Goal: Book appointment/travel/reservation

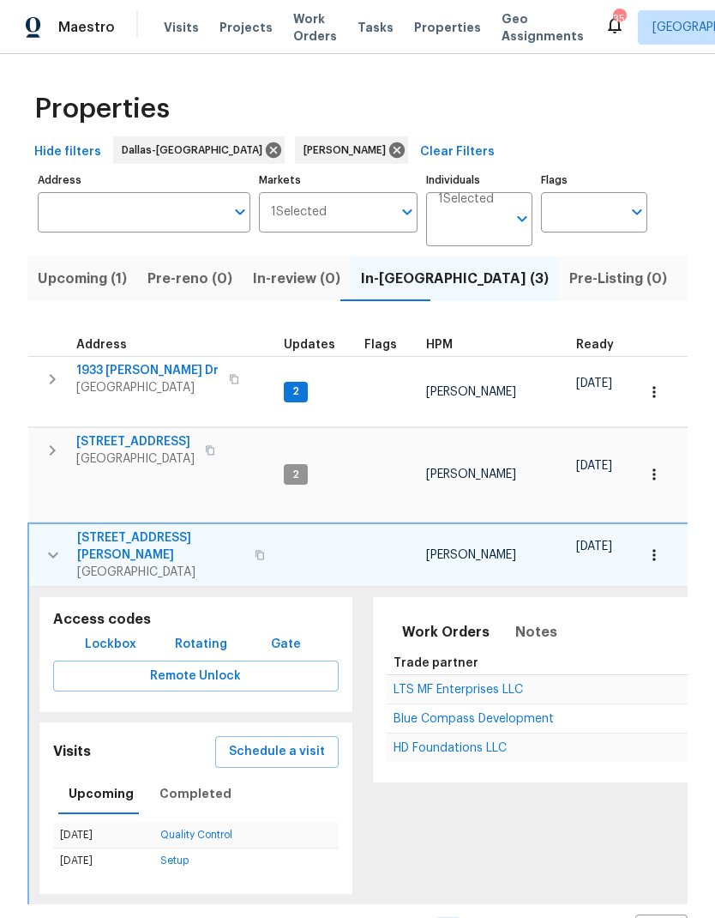
click at [276, 741] on span "Schedule a visit" at bounding box center [277, 751] width 96 height 21
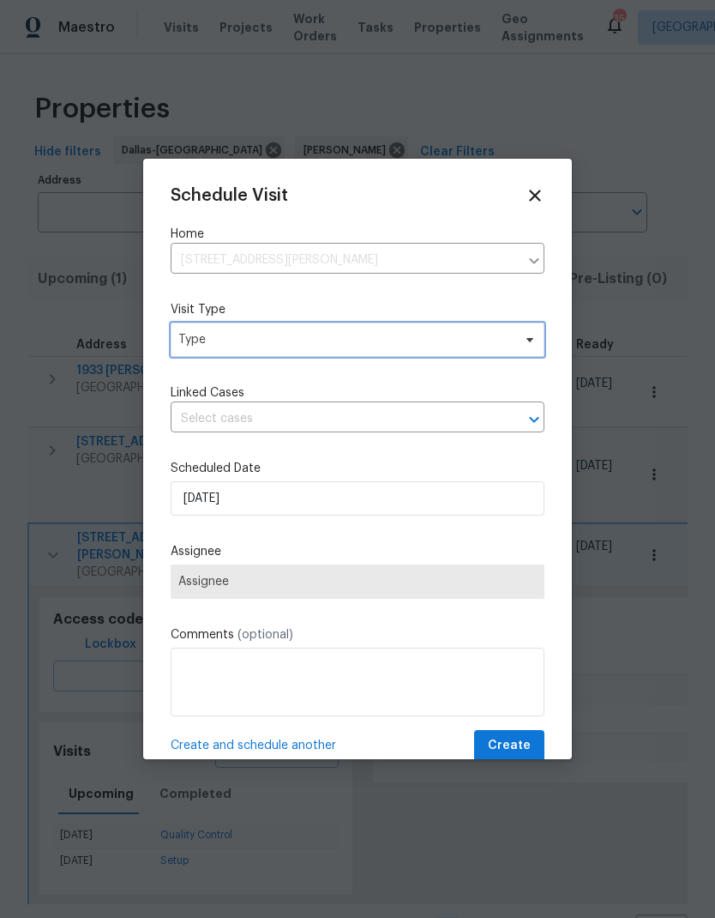
click at [224, 357] on span "Type" at bounding box center [358, 340] width 374 height 34
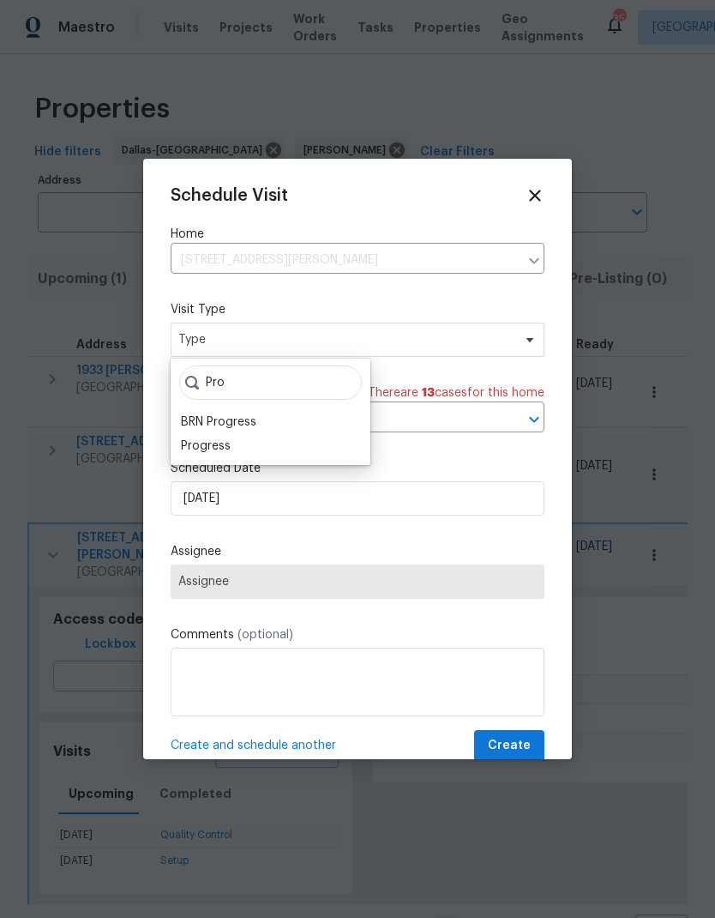
type input "Pro"
click at [177, 446] on div "Progress" at bounding box center [271, 446] width 190 height 24
click at [201, 446] on div "Progress" at bounding box center [206, 445] width 50 height 17
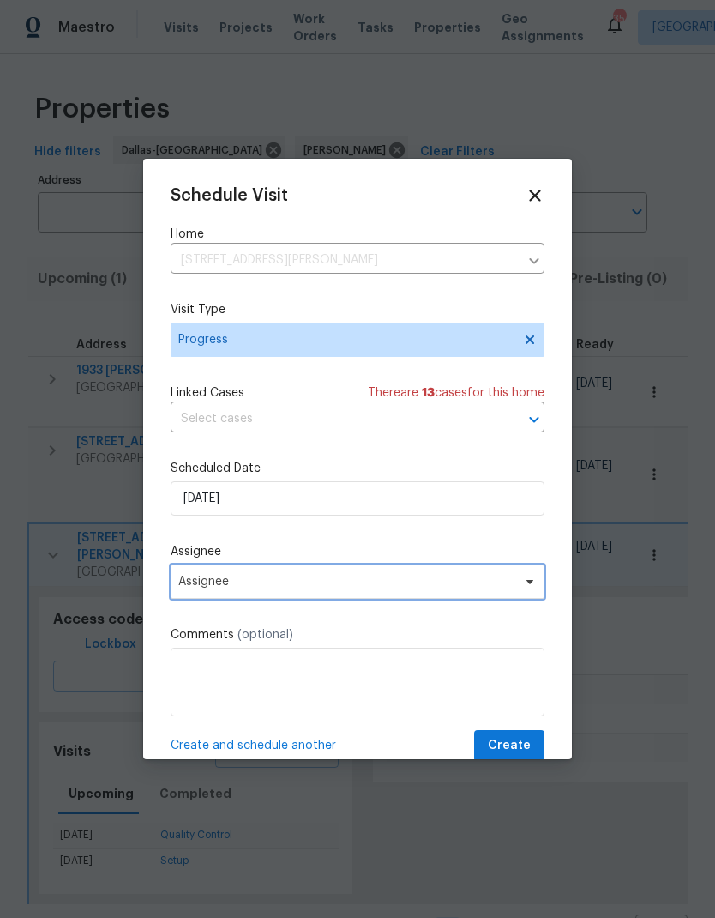
click at [217, 588] on span "Assignee" at bounding box center [346, 582] width 336 height 14
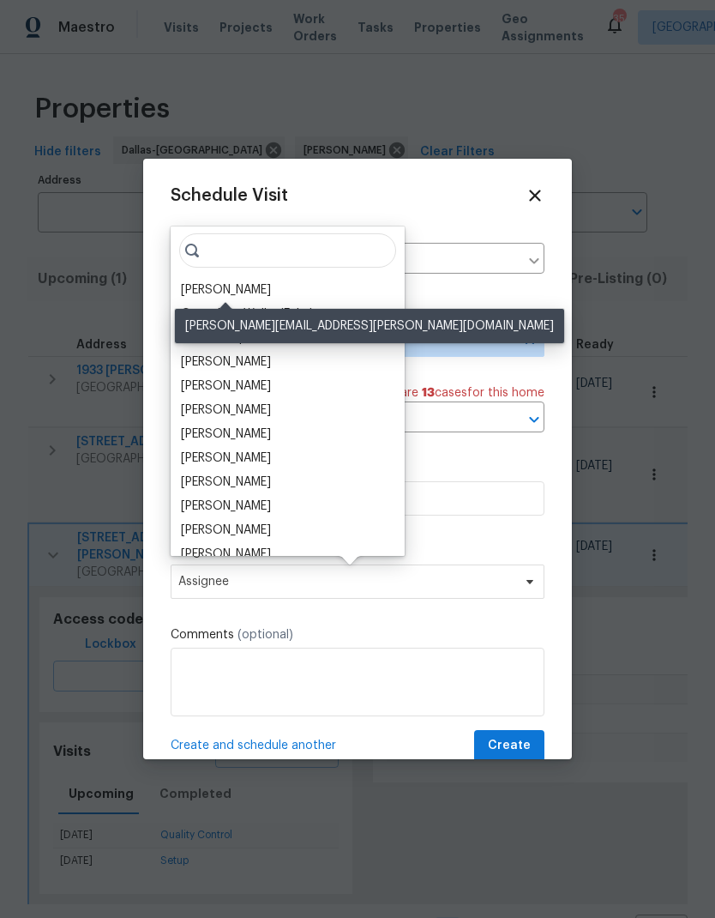
click at [218, 286] on div "[PERSON_NAME]" at bounding box center [226, 289] width 90 height 17
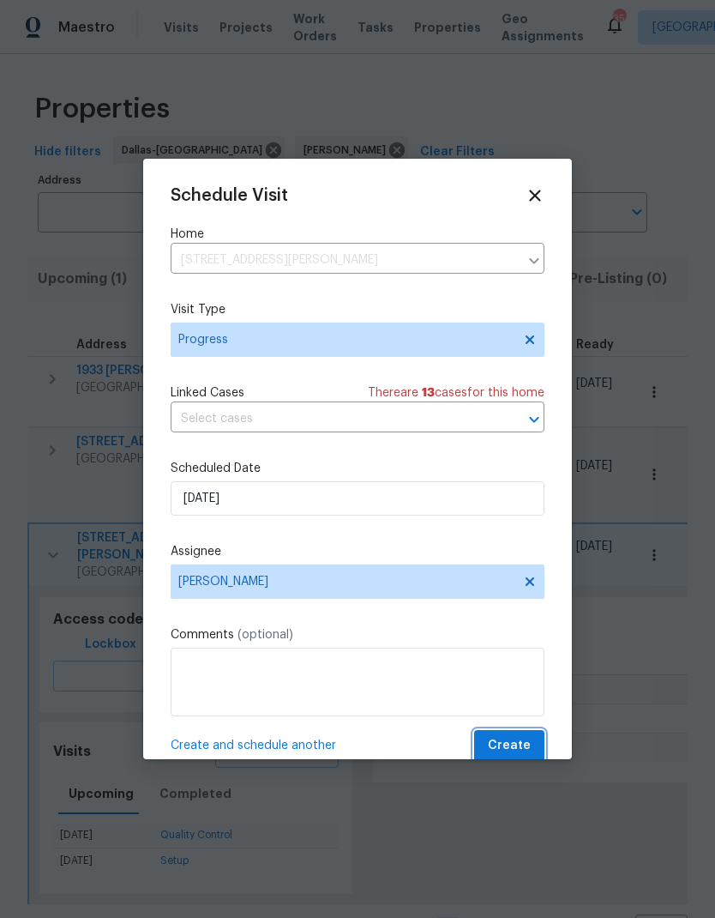
click at [520, 751] on span "Create" at bounding box center [509, 745] width 43 height 21
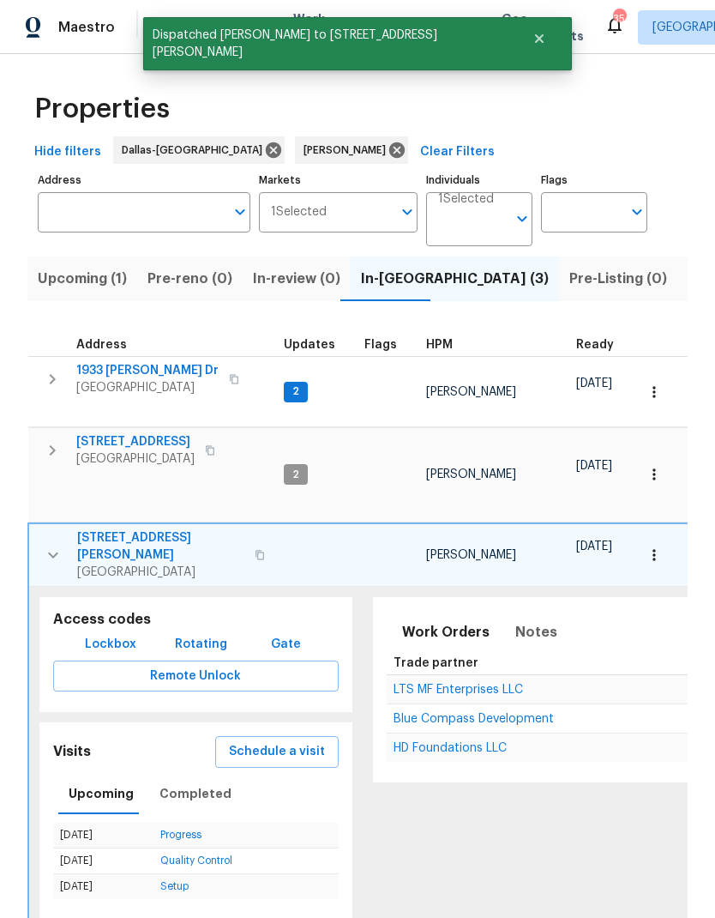
click at [51, 545] on icon "button" at bounding box center [53, 555] width 21 height 21
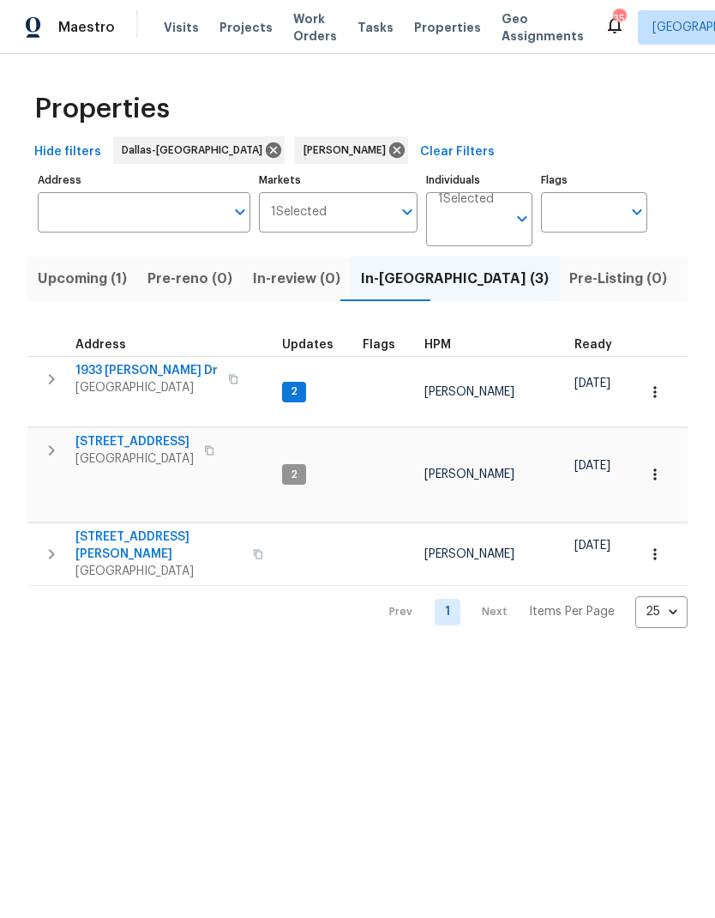
click at [688, 276] on span "Listed (16)" at bounding box center [723, 279] width 71 height 24
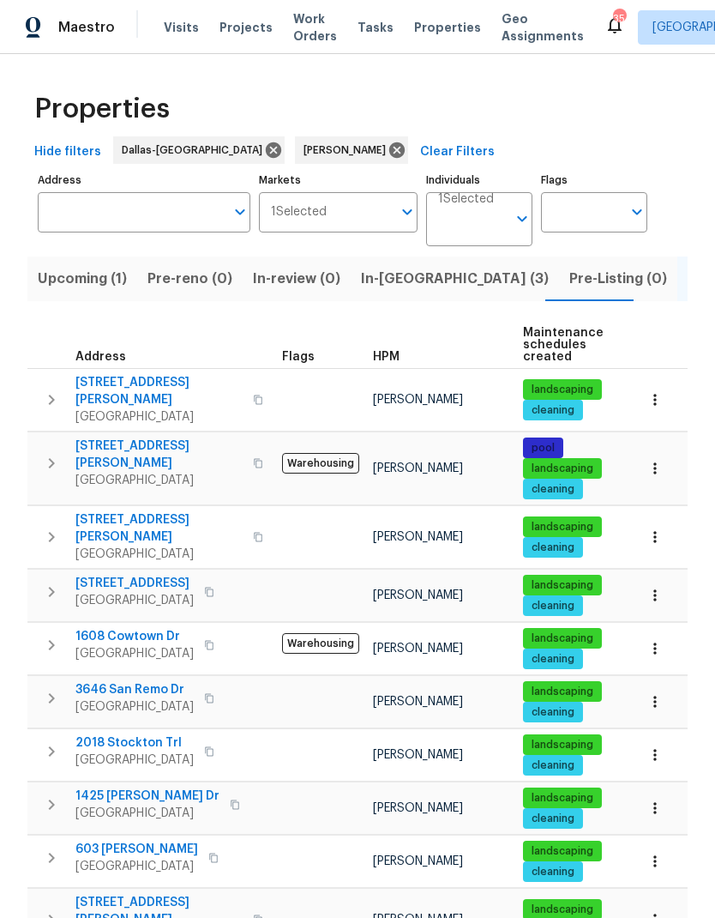
click at [51, 453] on icon "button" at bounding box center [51, 463] width 21 height 21
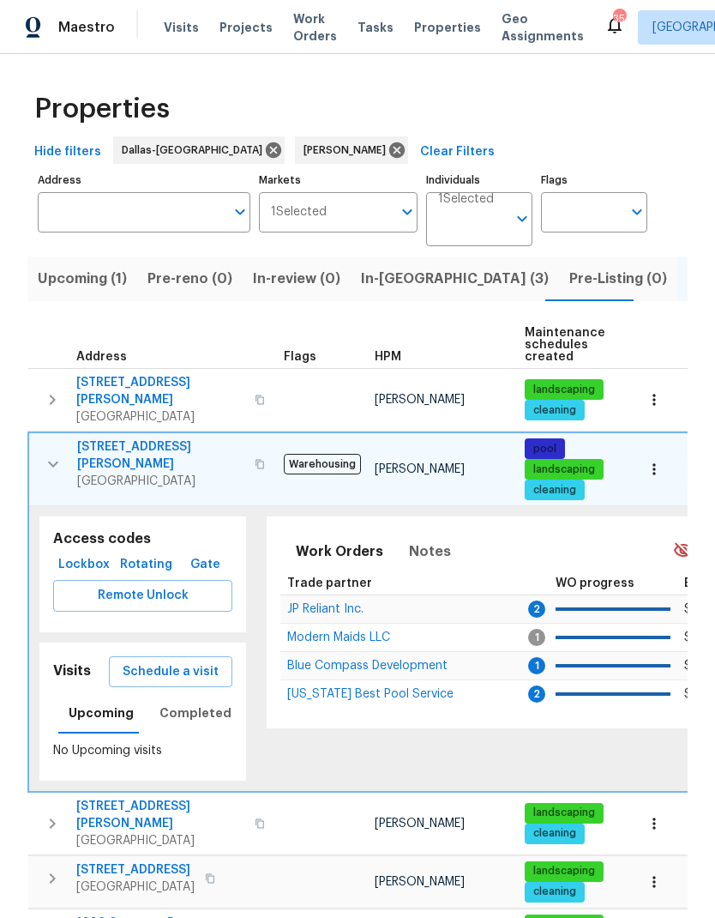
click at [184, 661] on span "Schedule a visit" at bounding box center [171, 671] width 96 height 21
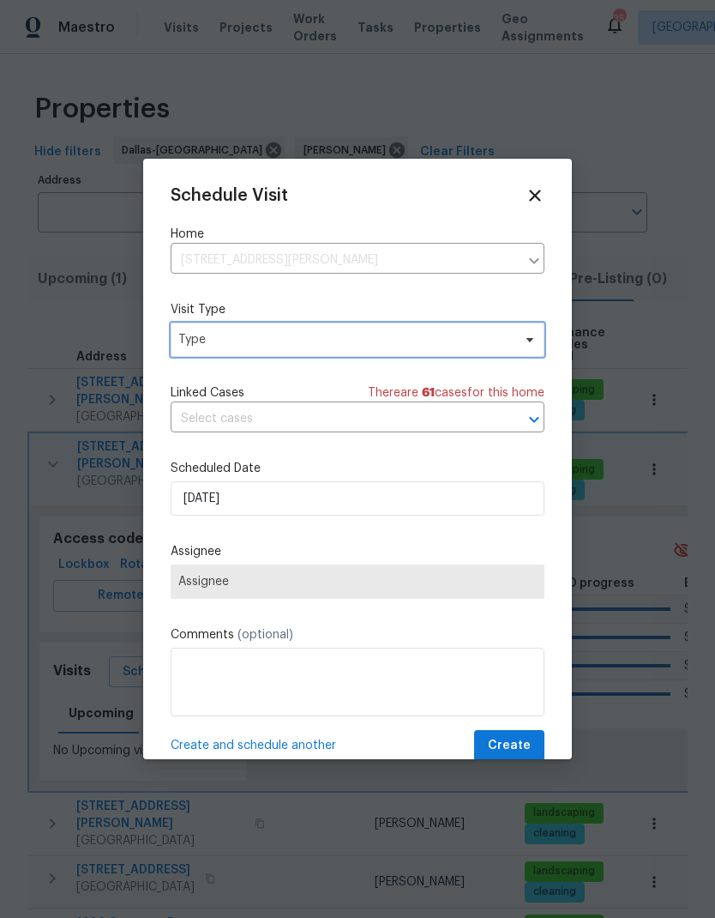
click at [211, 348] on span "Type" at bounding box center [345, 339] width 334 height 17
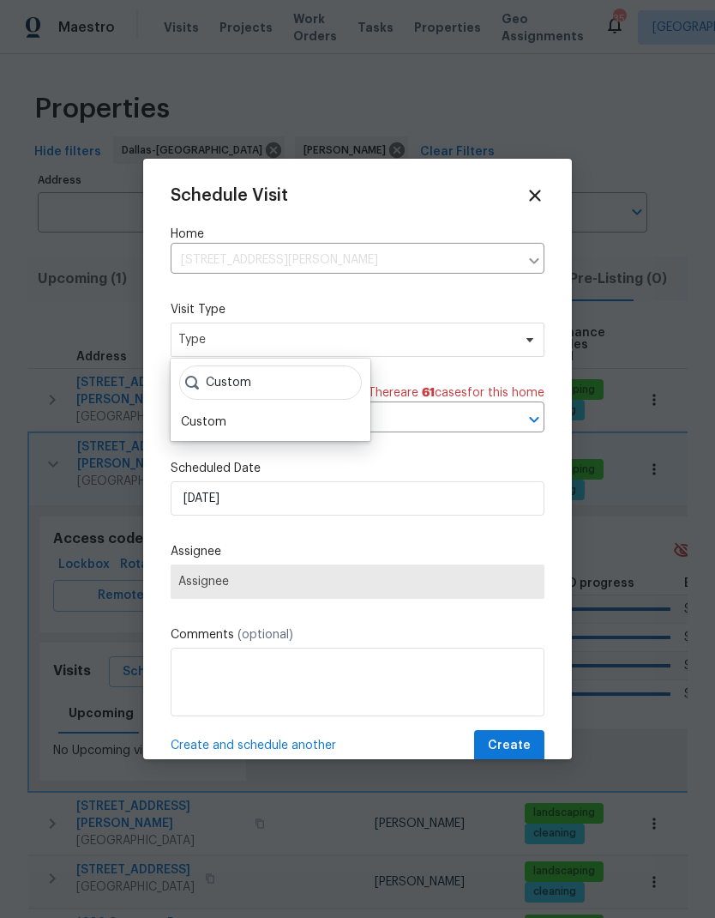
type input "Custom"
click at [205, 415] on div "Custom" at bounding box center [203, 421] width 45 height 17
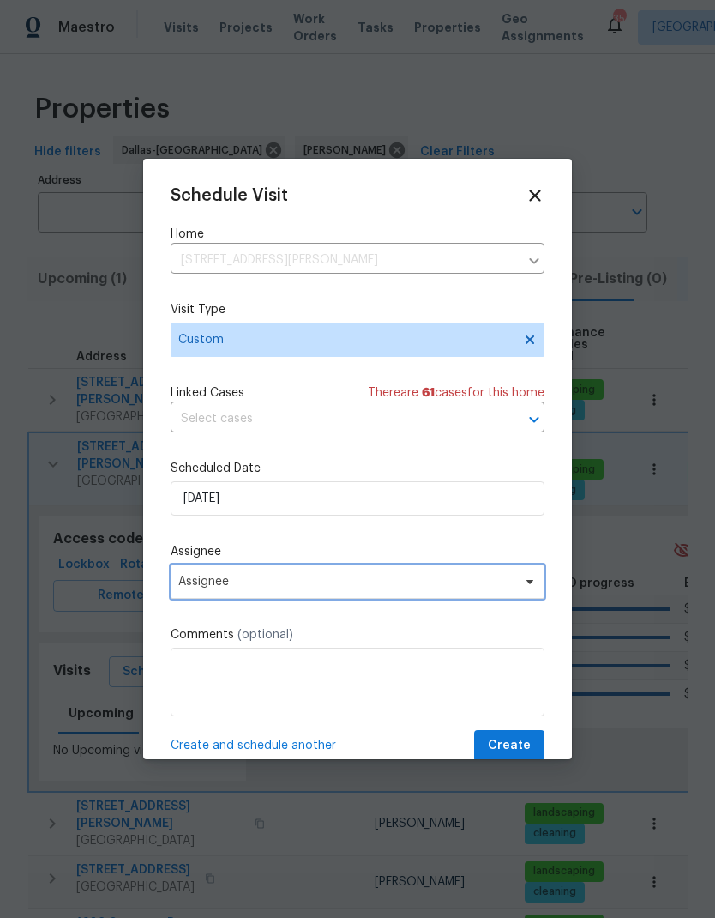
click at [211, 585] on span "Assignee" at bounding box center [346, 582] width 336 height 14
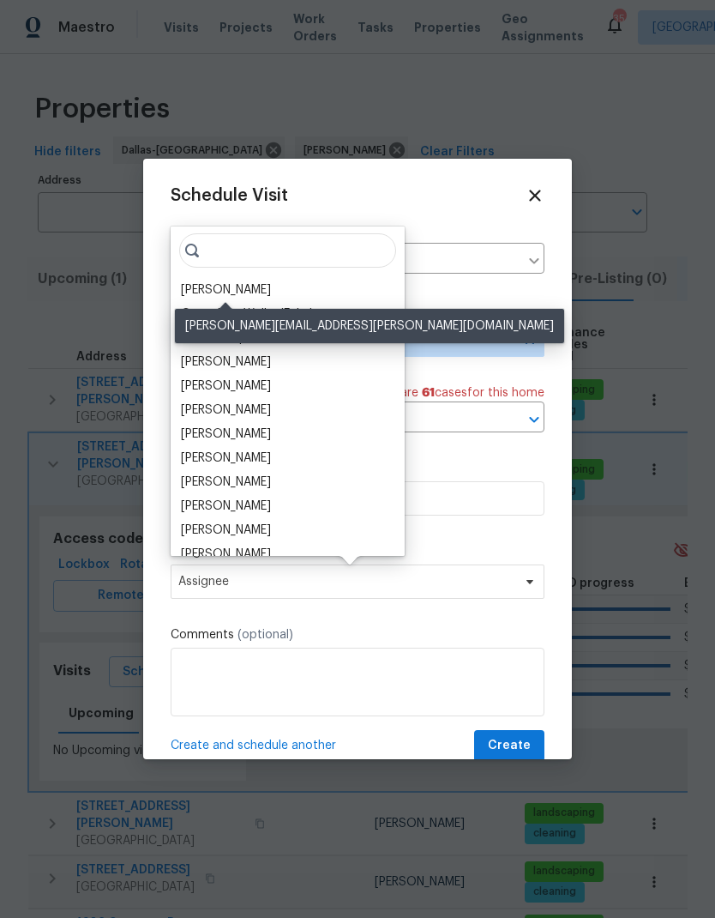
click at [229, 284] on div "[PERSON_NAME]" at bounding box center [226, 289] width 90 height 17
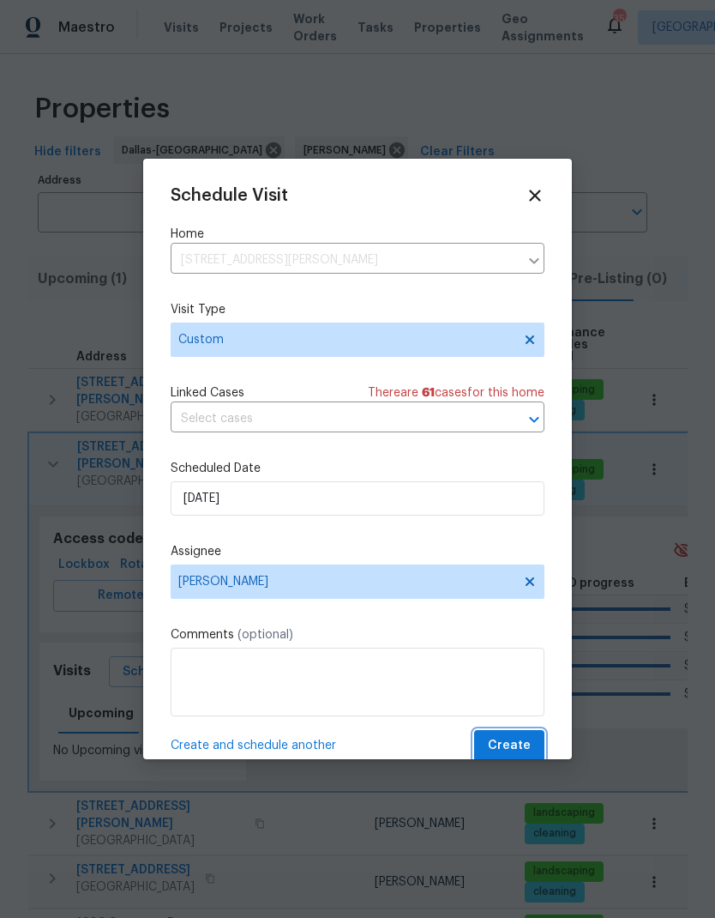
click at [514, 745] on span "Create" at bounding box center [509, 745] width 43 height 21
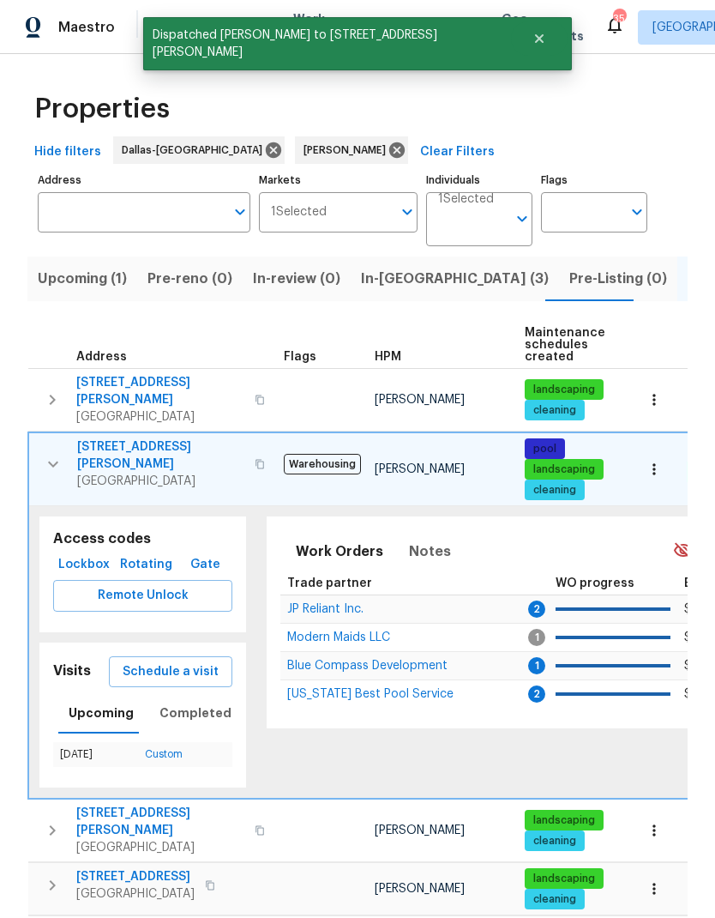
click at [63, 438] on button "button" at bounding box center [53, 463] width 34 height 51
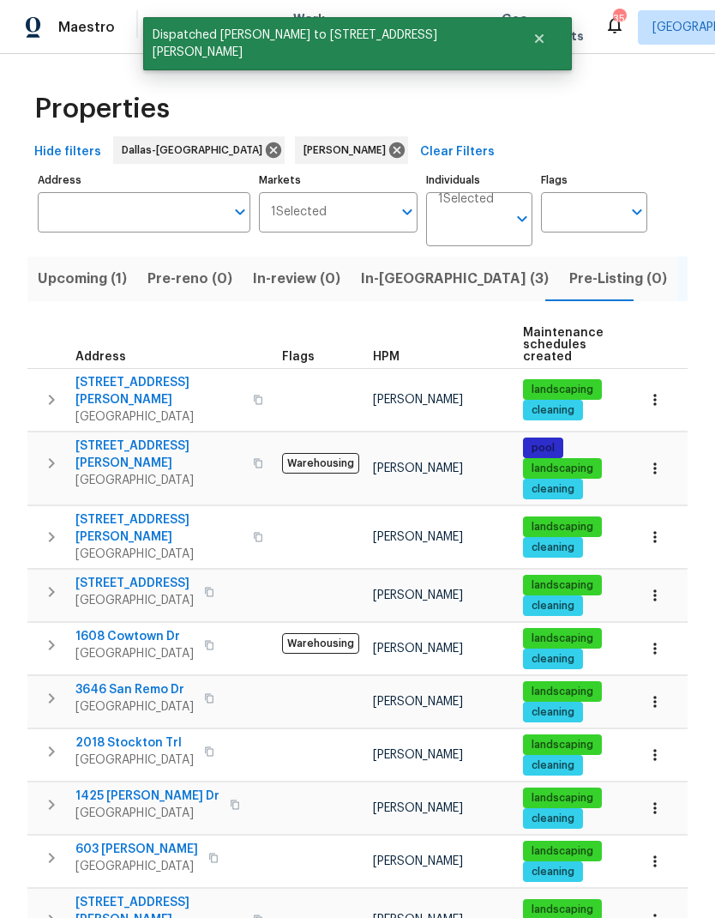
click at [57, 582] on icon "button" at bounding box center [51, 592] width 21 height 21
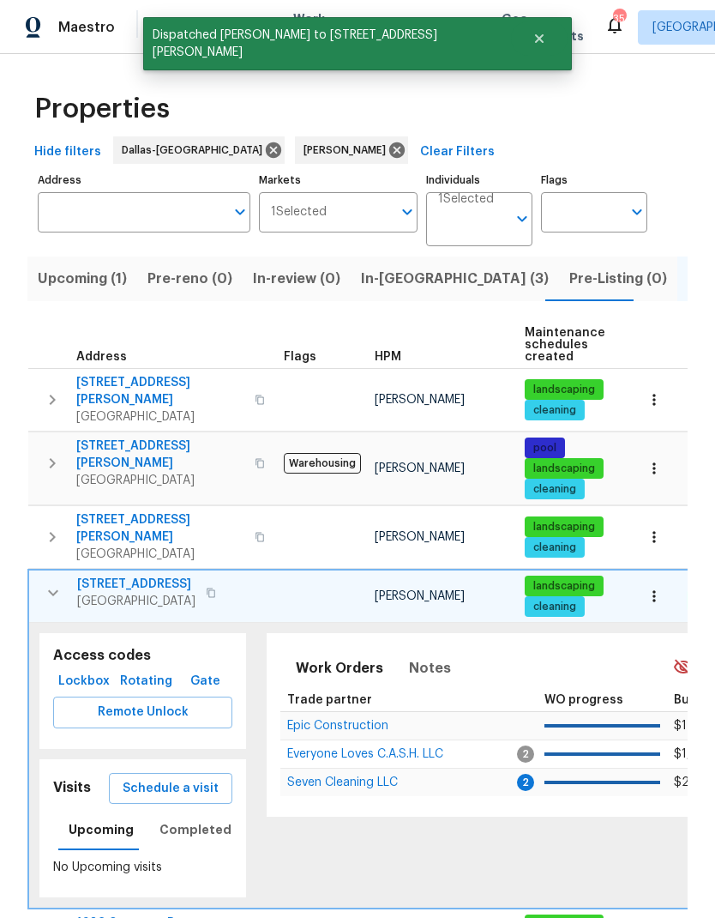
click at [164, 778] on span "Schedule a visit" at bounding box center [171, 788] width 96 height 21
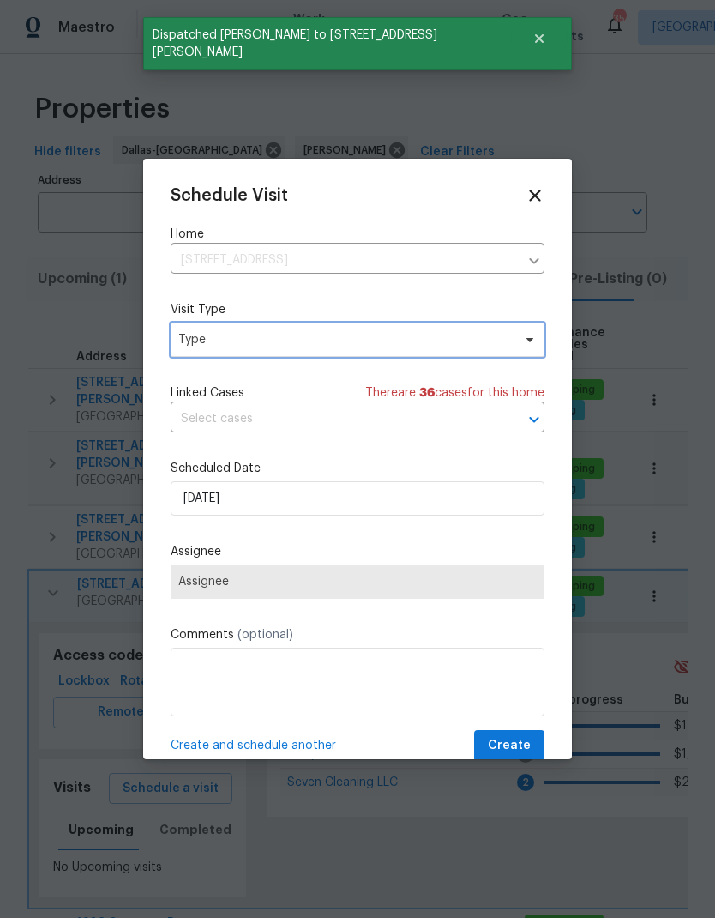
click at [215, 330] on span "Type" at bounding box center [358, 340] width 374 height 34
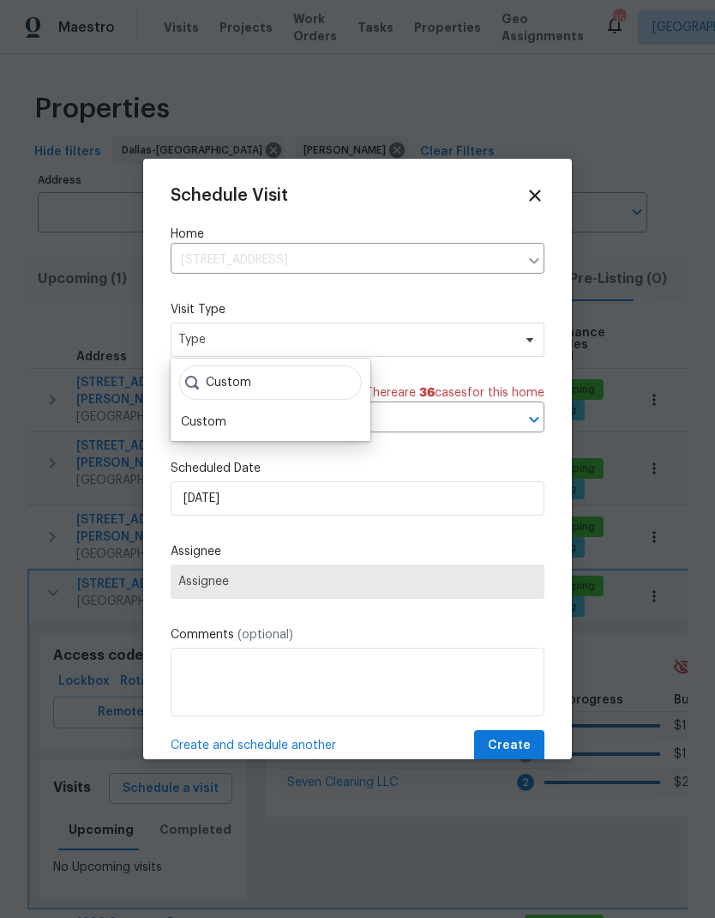
type input "Custom"
click at [198, 420] on div "Custom" at bounding box center [203, 421] width 45 height 17
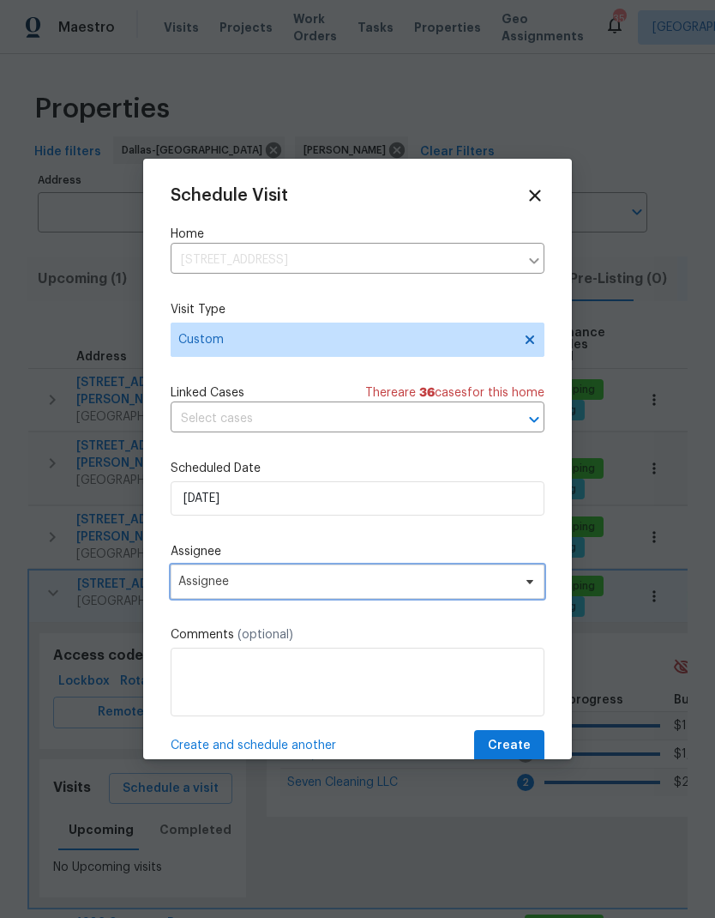
click at [211, 577] on span "Assignee" at bounding box center [358, 581] width 374 height 34
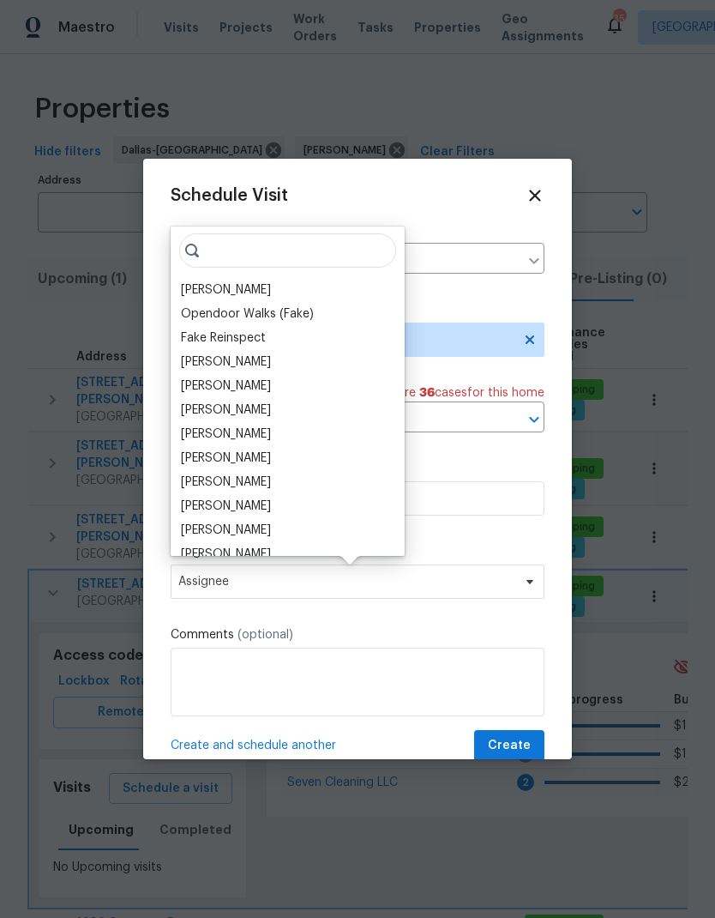
click at [220, 281] on div "[PERSON_NAME]" at bounding box center [226, 289] width 90 height 17
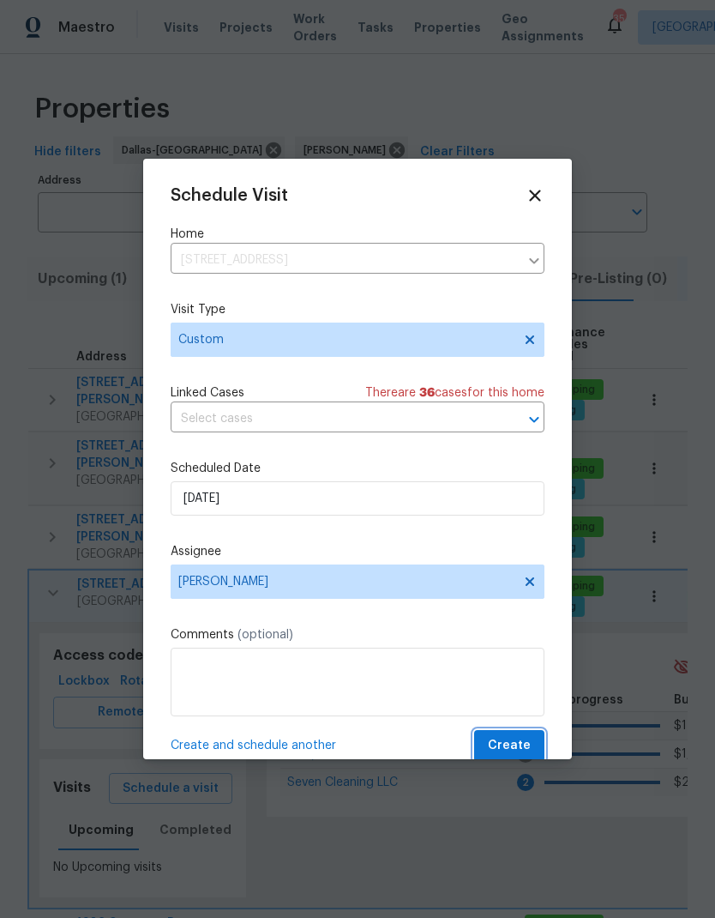
click at [507, 747] on span "Create" at bounding box center [509, 745] width 43 height 21
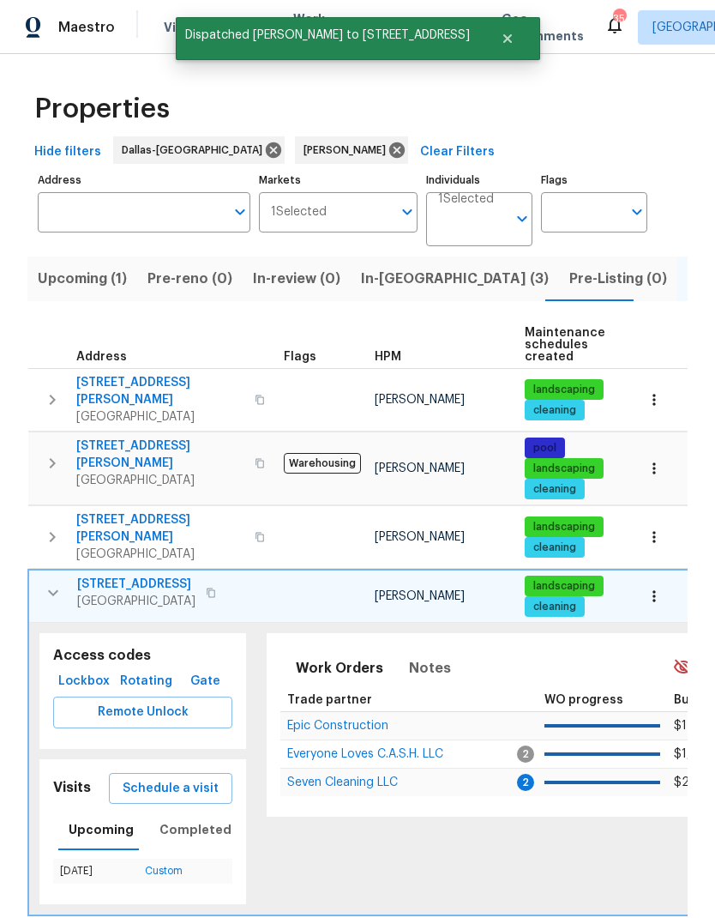
click at [61, 582] on icon "button" at bounding box center [53, 592] width 21 height 21
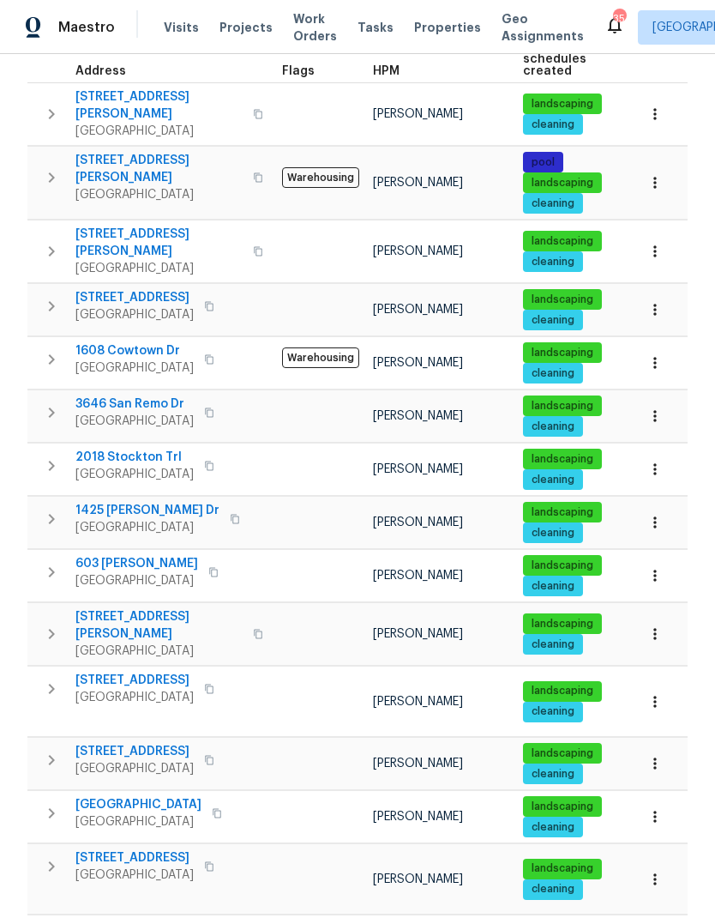
scroll to position [285, 0]
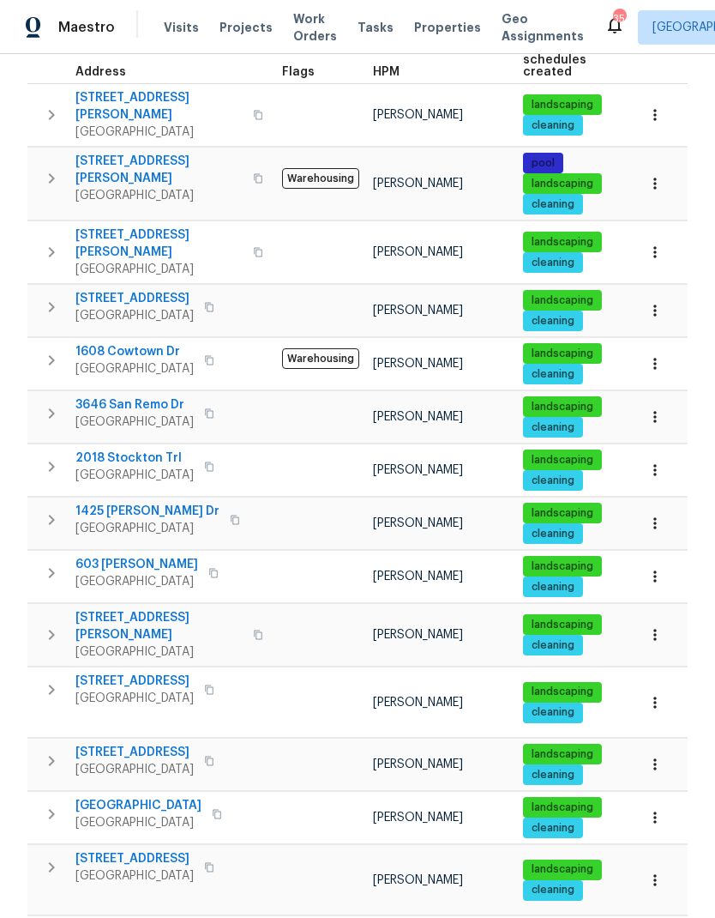
click at [111, 797] on span "[GEOGRAPHIC_DATA]" at bounding box center [138, 805] width 126 height 17
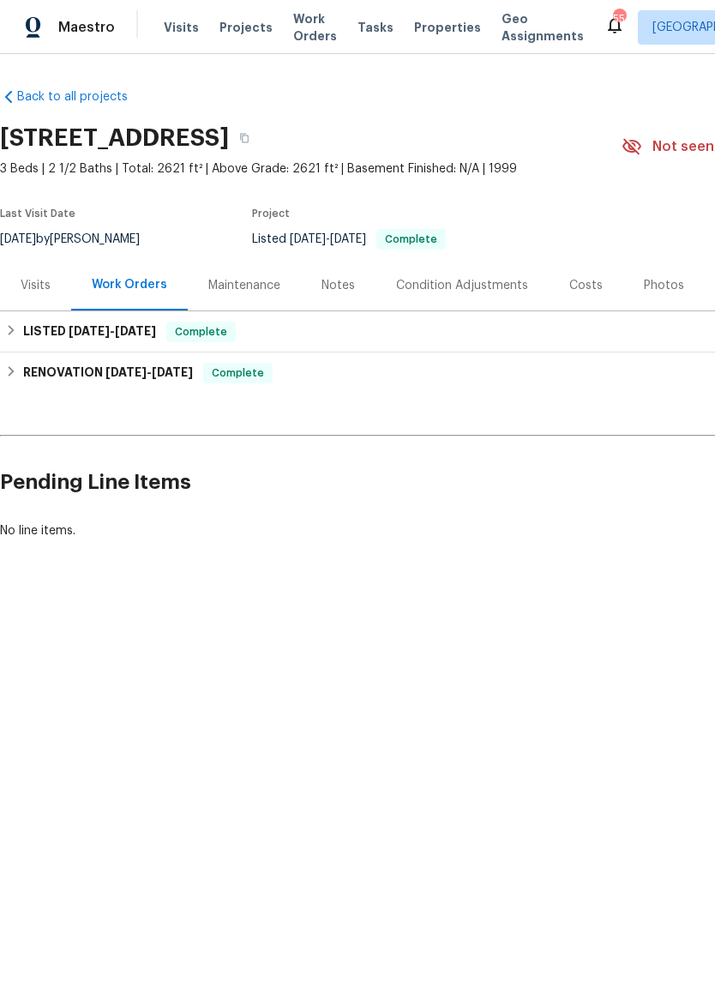
click at [50, 269] on div "Visits" at bounding box center [35, 285] width 71 height 51
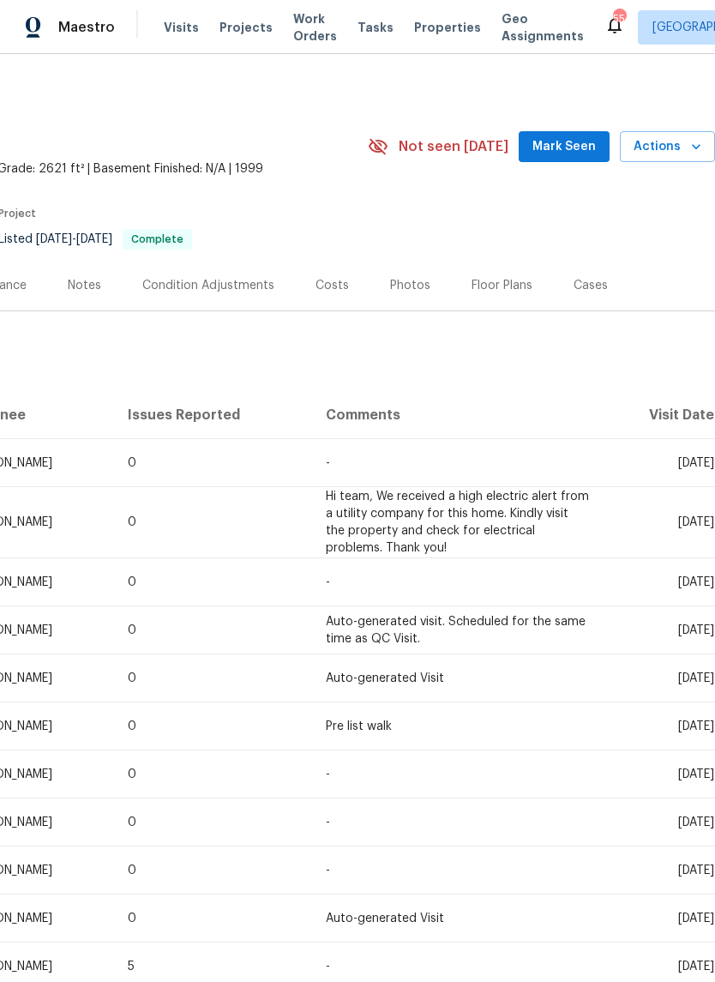
scroll to position [0, 254]
